Goal: Task Accomplishment & Management: Manage account settings

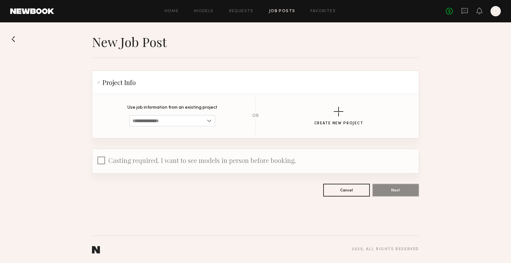
click at [493, 11] on div at bounding box center [495, 11] width 10 height 10
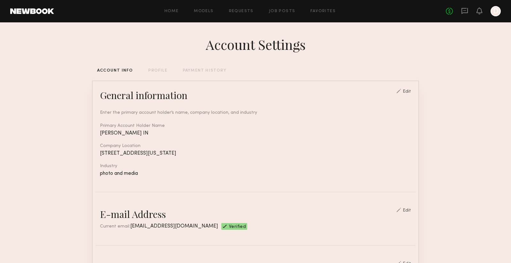
click at [162, 69] on div "PROFILE" at bounding box center [157, 71] width 19 height 4
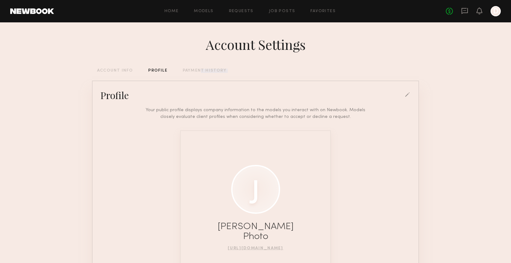
drag, startPoint x: 198, startPoint y: 72, endPoint x: 181, endPoint y: 86, distance: 21.9
click at [181, 86] on div "Account Settings ACCOUNT INFO PROFILE PAYMENT HISTORY Profile Your public profi…" at bounding box center [255, 181] width 327 height 318
click at [408, 94] on div at bounding box center [408, 95] width 6 height 6
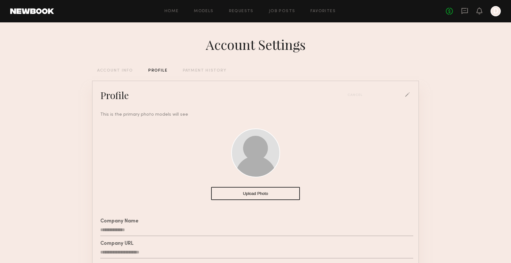
click at [355, 96] on div "Cancel" at bounding box center [356, 95] width 19 height 4
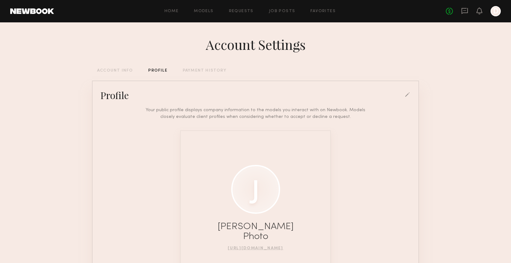
click at [410, 98] on div at bounding box center [408, 95] width 6 height 6
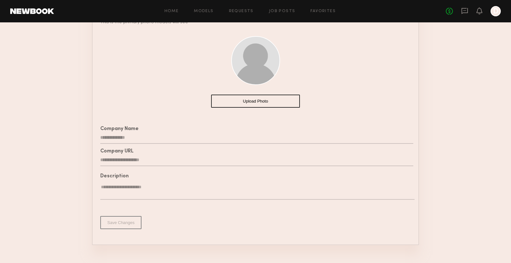
scroll to position [106, 0]
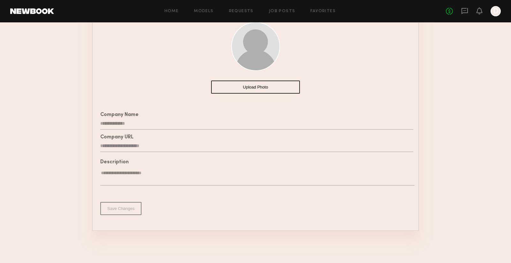
click at [160, 177] on textarea at bounding box center [257, 178] width 314 height 16
type textarea "**********"
